Goal: Task Accomplishment & Management: Use online tool/utility

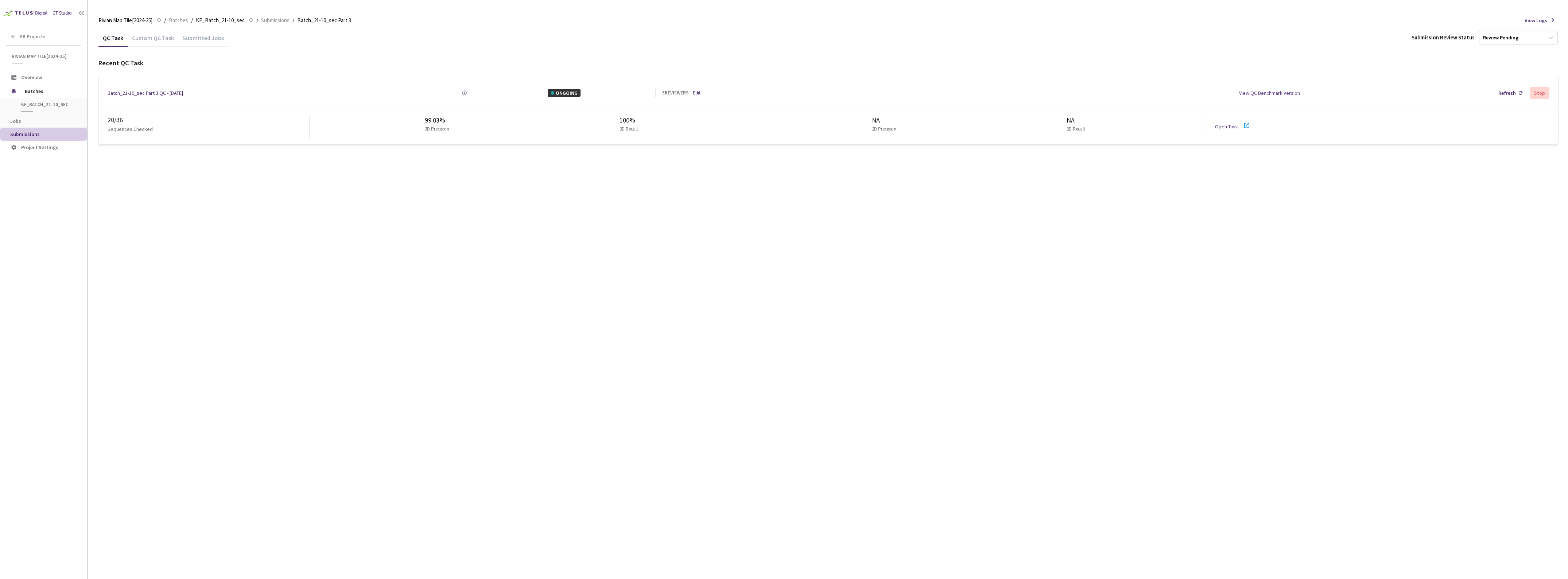
click at [196, 39] on div "Submitted Jobs" at bounding box center [203, 40] width 50 height 13
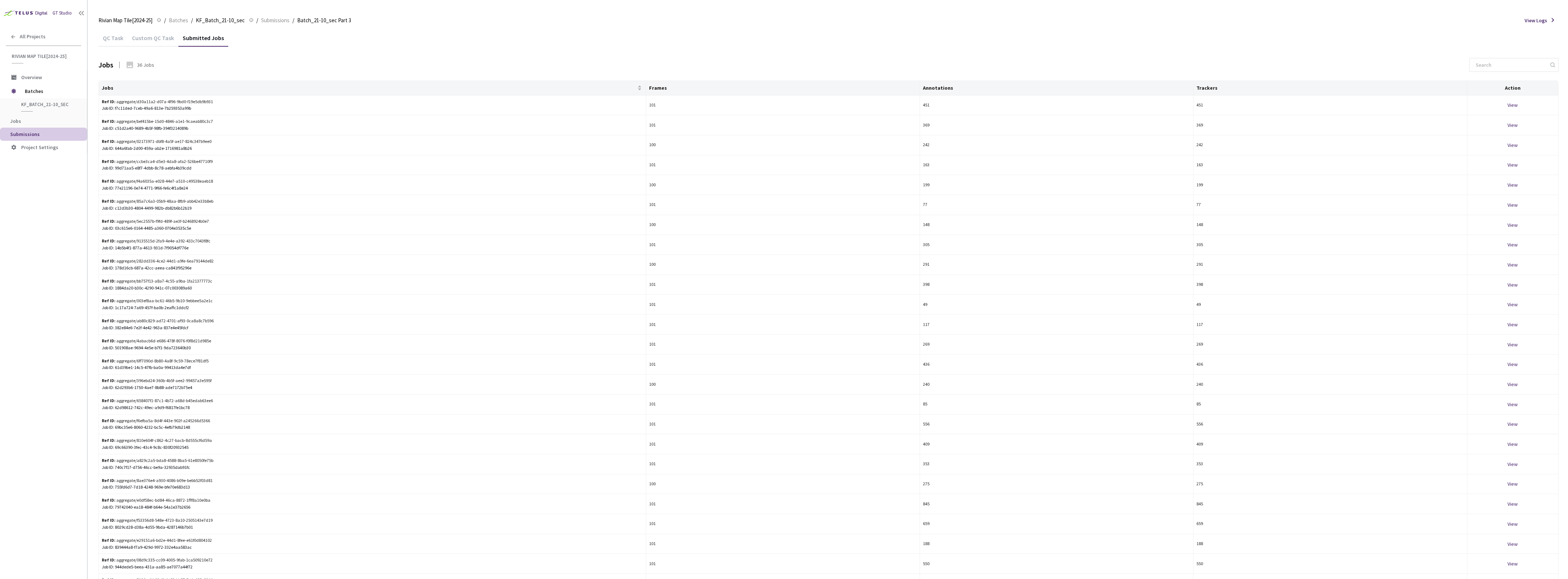
click at [110, 42] on div "QC Task" at bounding box center [113, 40] width 29 height 13
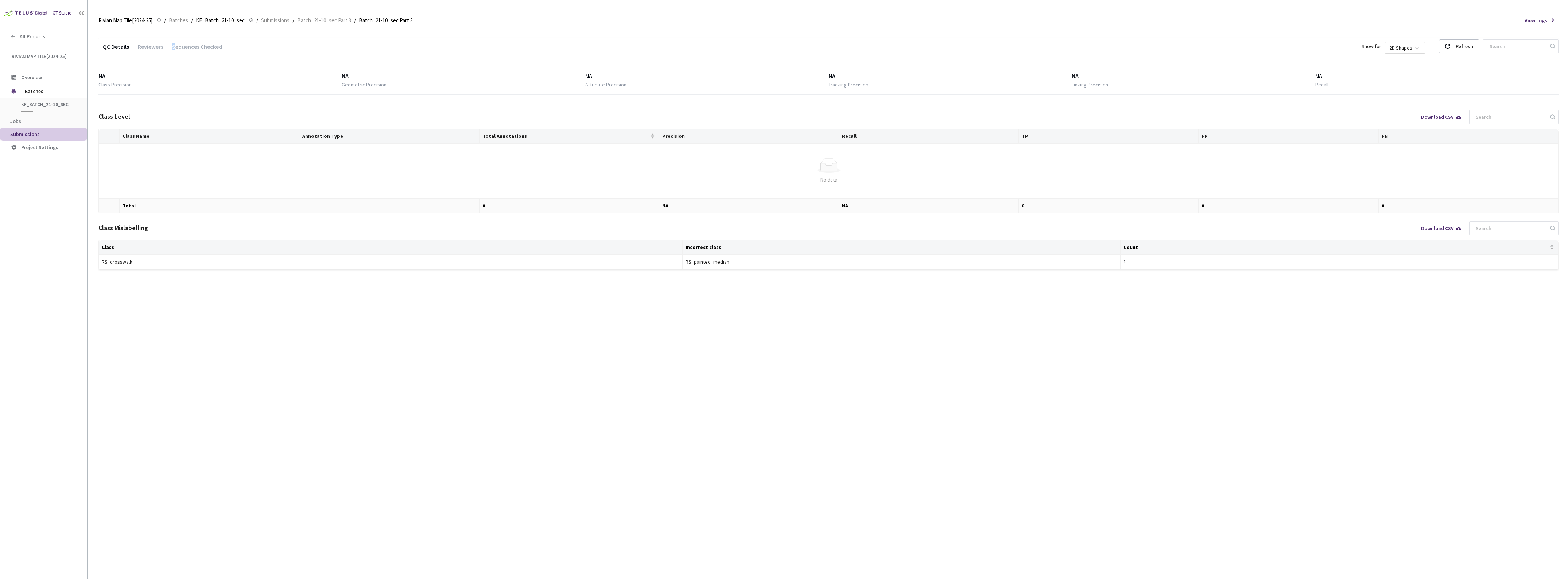
click at [174, 50] on div "Sequences Checked" at bounding box center [197, 49] width 59 height 13
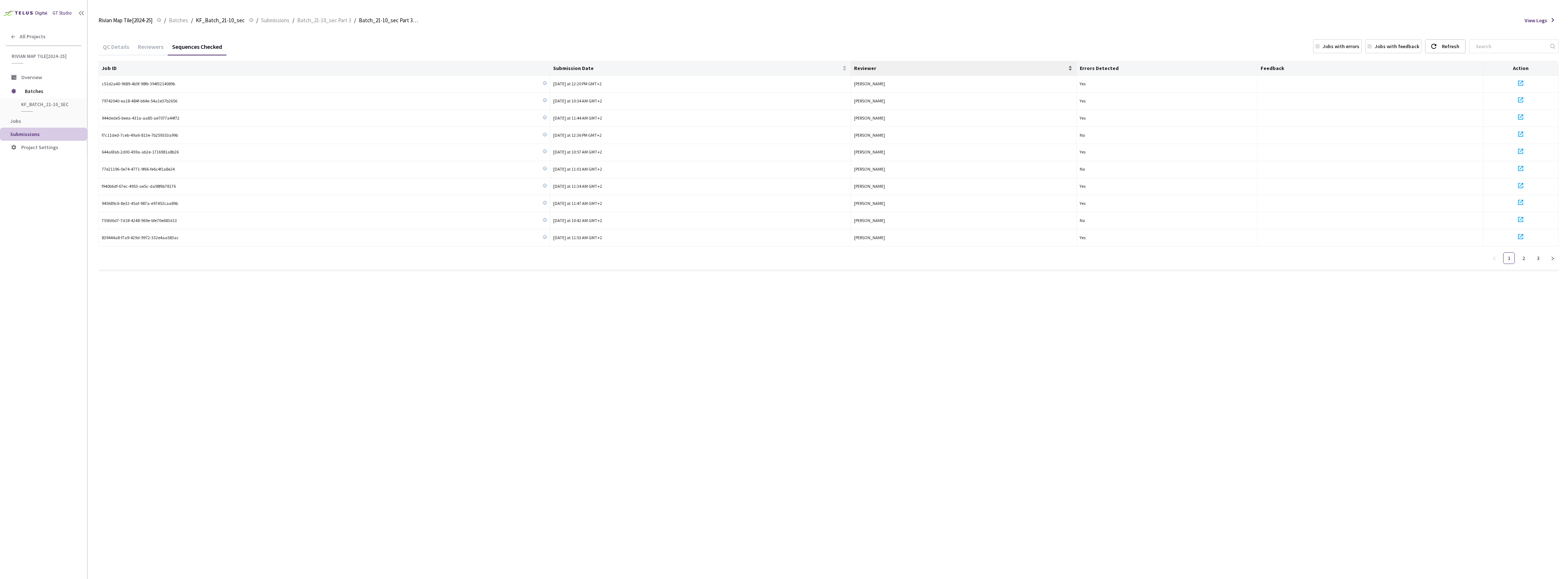
click at [858, 69] on span "Reviewer" at bounding box center [960, 68] width 213 height 6
click at [708, 65] on span "Submission Date" at bounding box center [696, 68] width 288 height 6
drag, startPoint x: 191, startPoint y: 82, endPoint x: 100, endPoint y: 85, distance: 91.0
click at [100, 85] on td "501908ae-9694-4e5e-b7f1-9da723640b30" at bounding box center [324, 85] width 451 height 18
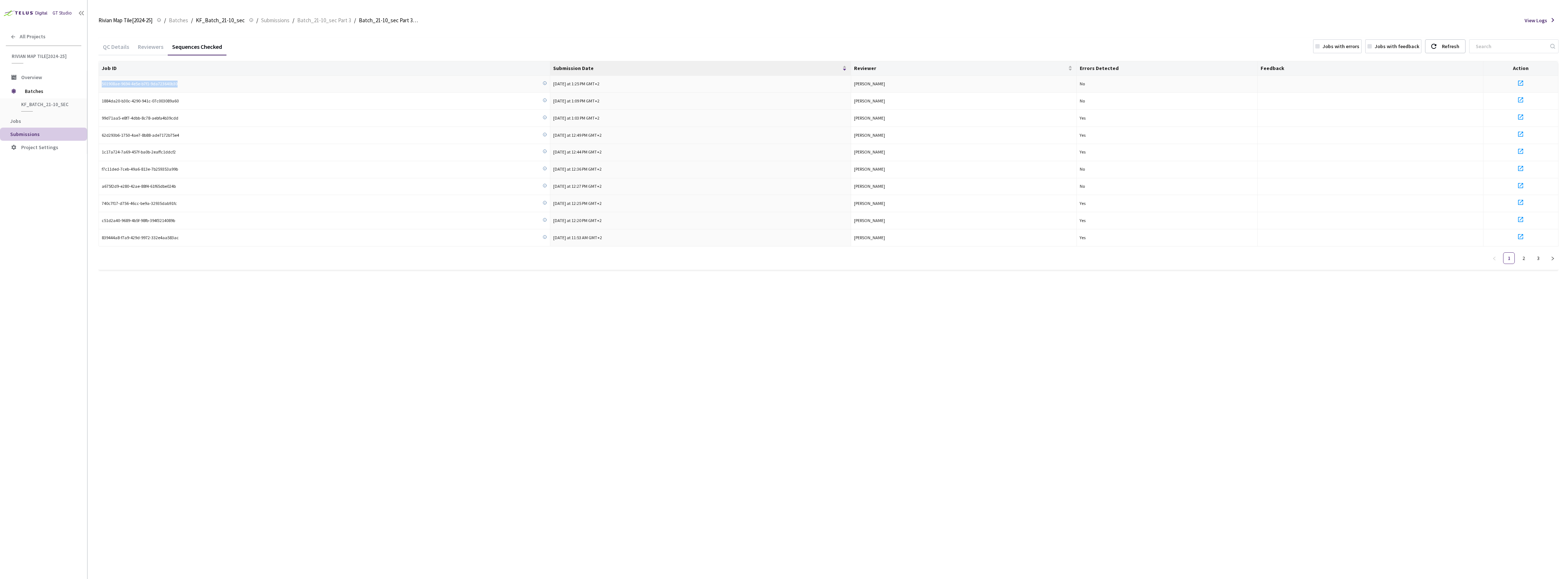
copy span "501908ae-9694-4e5e-b7f1-9da723640b30"
